Goal: Task Accomplishment & Management: Complete application form

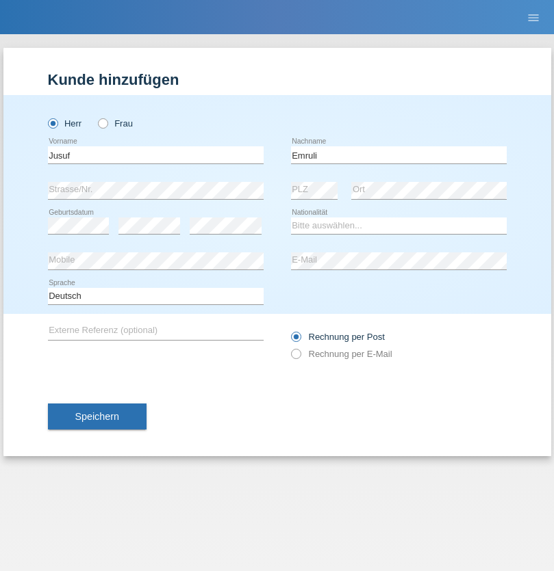
type input "Emruli"
select select "MK"
select select "C"
select select "17"
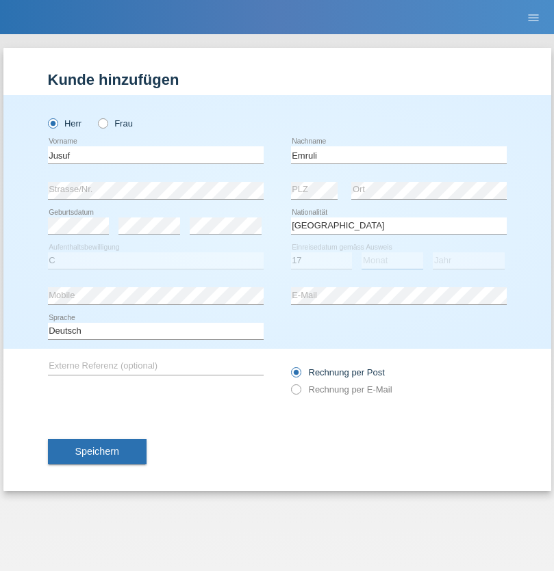
select select "11"
select select "2021"
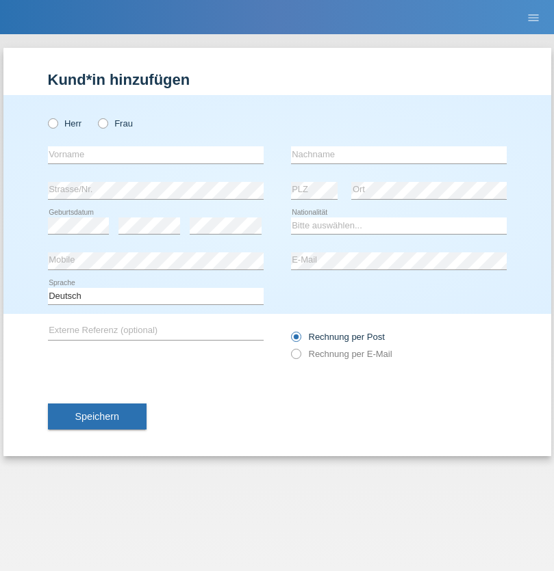
radio input "true"
click at [155, 155] on input "text" at bounding box center [156, 154] width 216 height 17
type input "Farkash"
click at [398, 155] on input "text" at bounding box center [399, 154] width 216 height 17
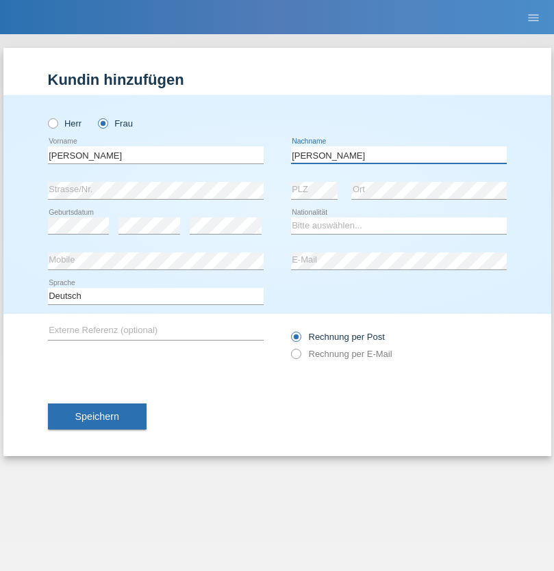
type input "Yolana"
select select "UA"
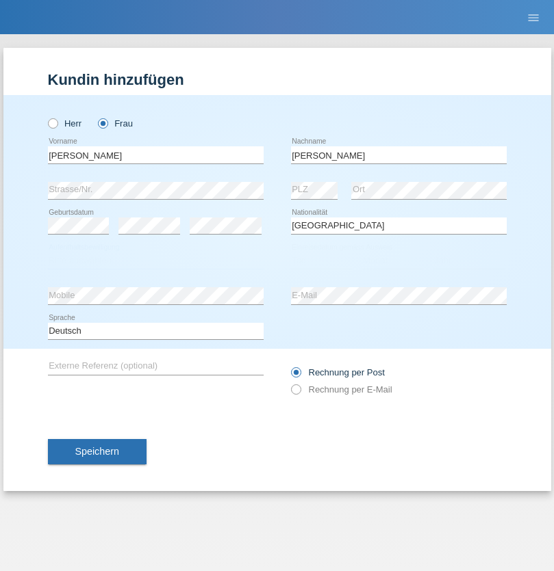
select select "C"
select select "09"
select select "12"
select select "2021"
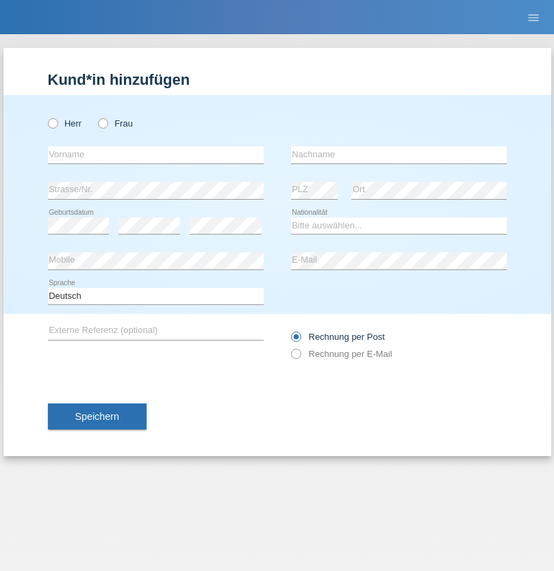
radio input "true"
click at [155, 155] on input "text" at bounding box center [156, 154] width 216 height 17
type input "K"
click at [398, 155] on input "text" at bounding box center [399, 154] width 216 height 17
type input "Keel"
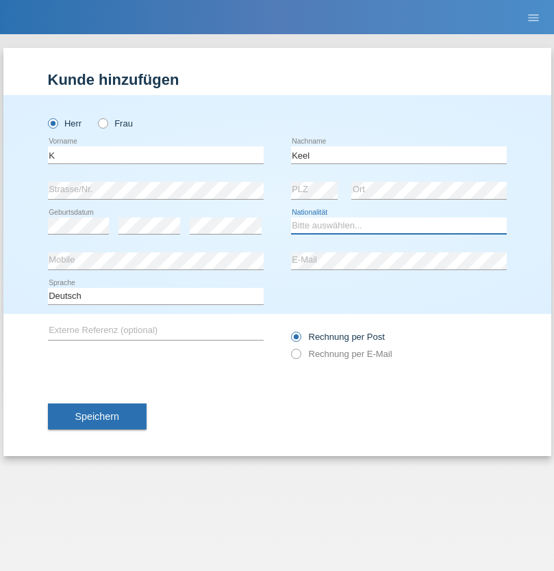
select select "CH"
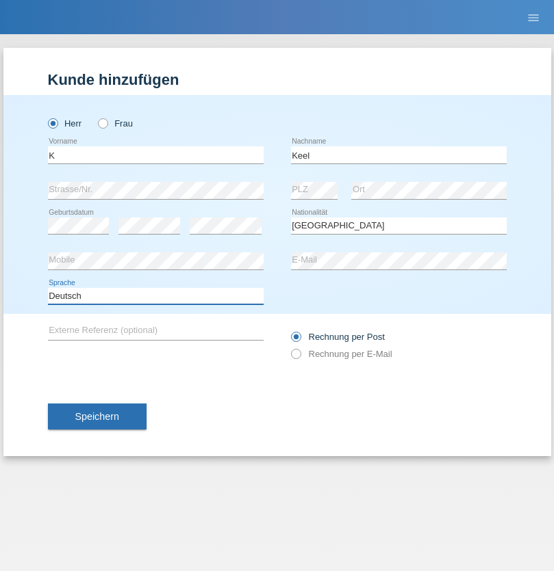
select select "en"
